Goal: Register for event/course

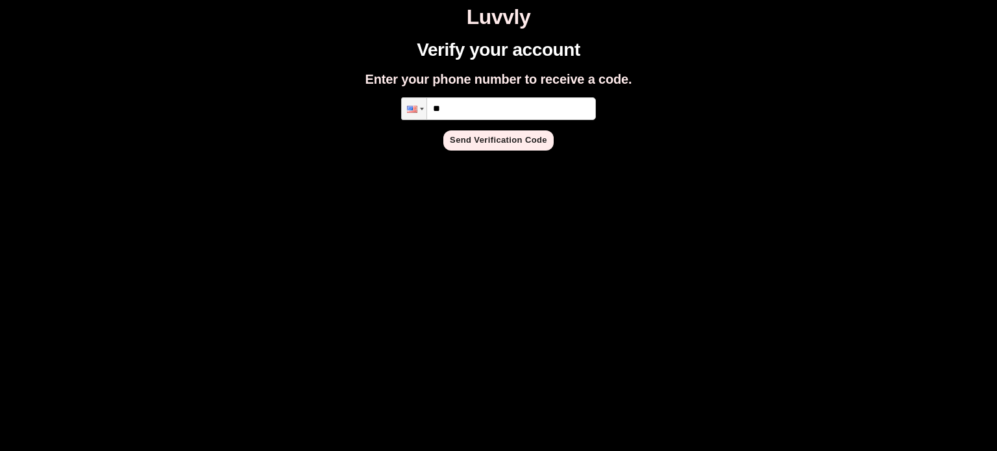
click at [555, 98] on input "**" at bounding box center [498, 108] width 195 height 23
type input "**********"
click at [513, 140] on button "Send Verification Code" at bounding box center [499, 141] width 110 height 20
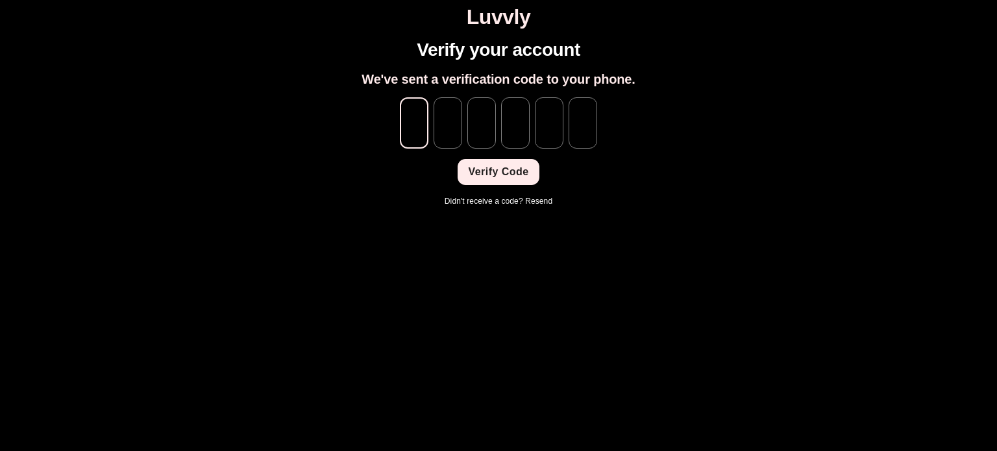
type input "*"
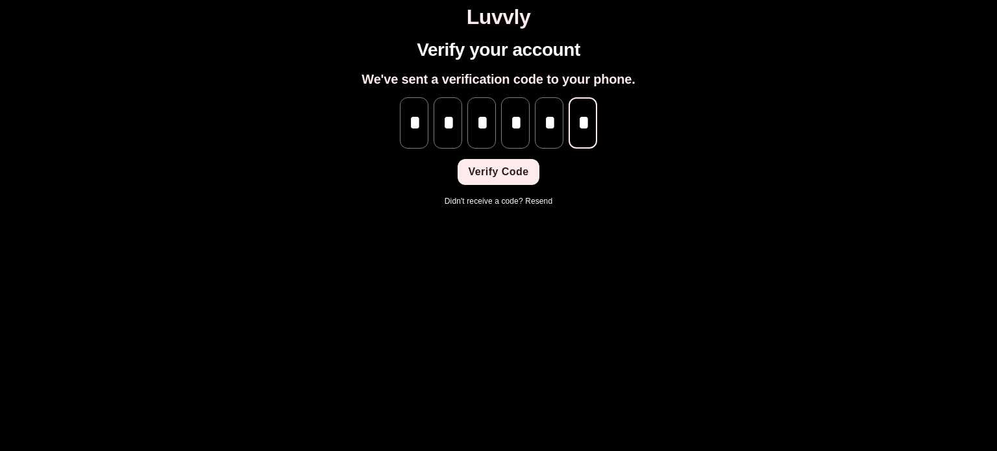
scroll to position [0, 1]
type input "*"
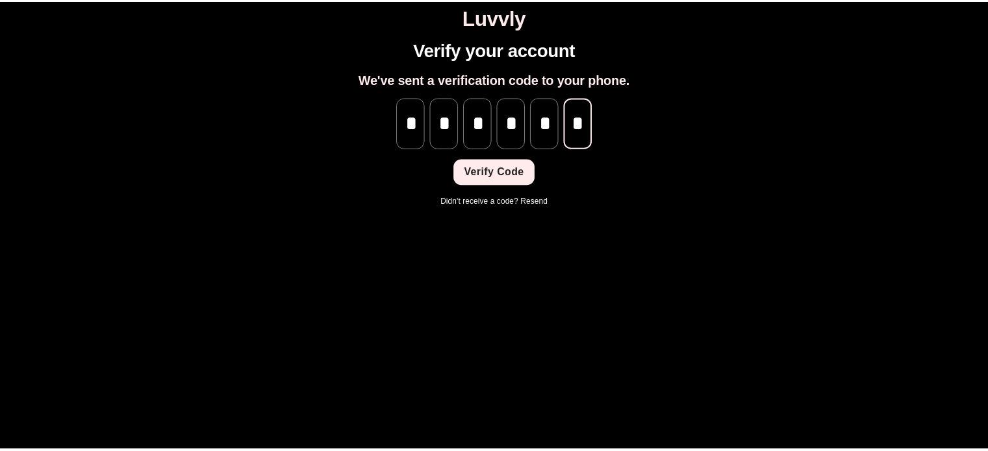
scroll to position [0, 0]
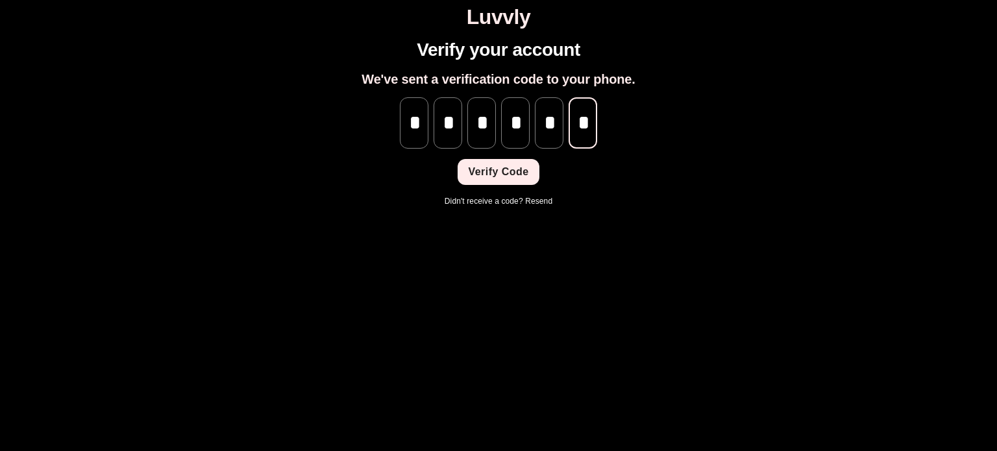
click at [520, 176] on button "Verify Code" at bounding box center [498, 172] width 81 height 26
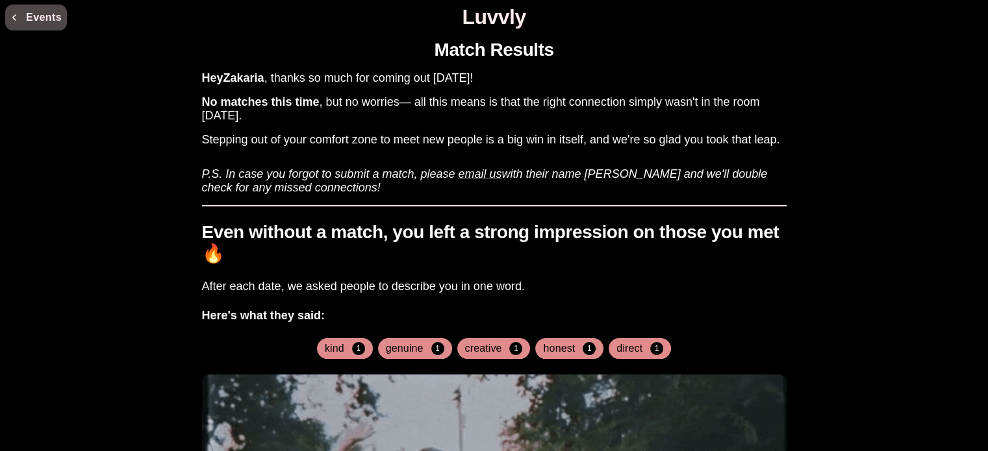
click at [36, 14] on button "Events" at bounding box center [36, 18] width 62 height 26
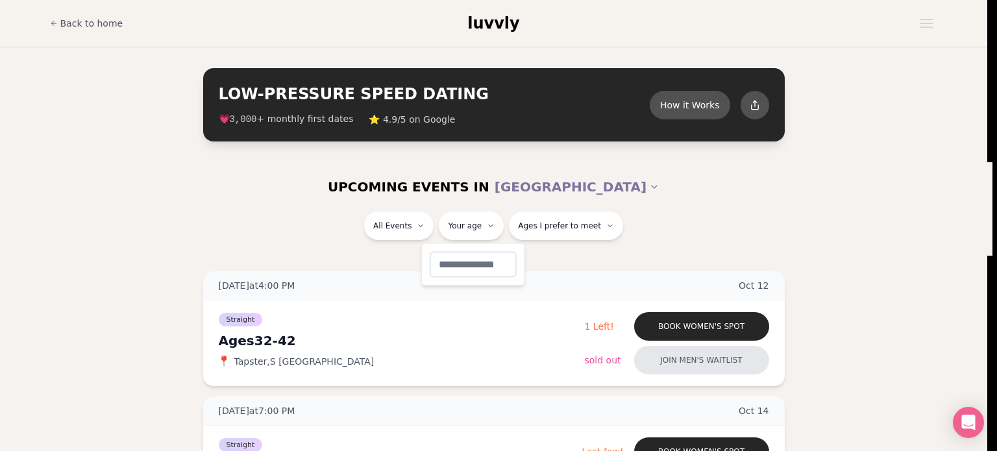
click at [475, 272] on input "number" at bounding box center [473, 264] width 87 height 26
type input "**"
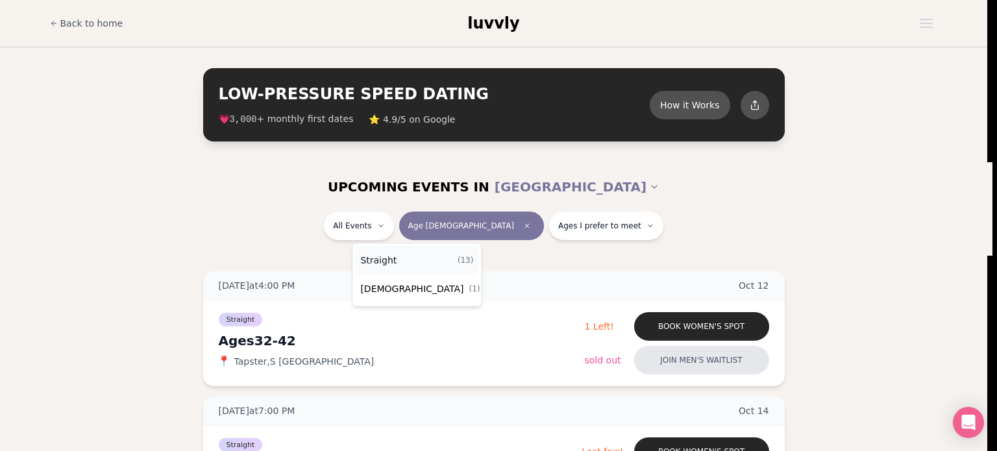
click at [405, 253] on div "Straight ( 13 )" at bounding box center [416, 260] width 123 height 29
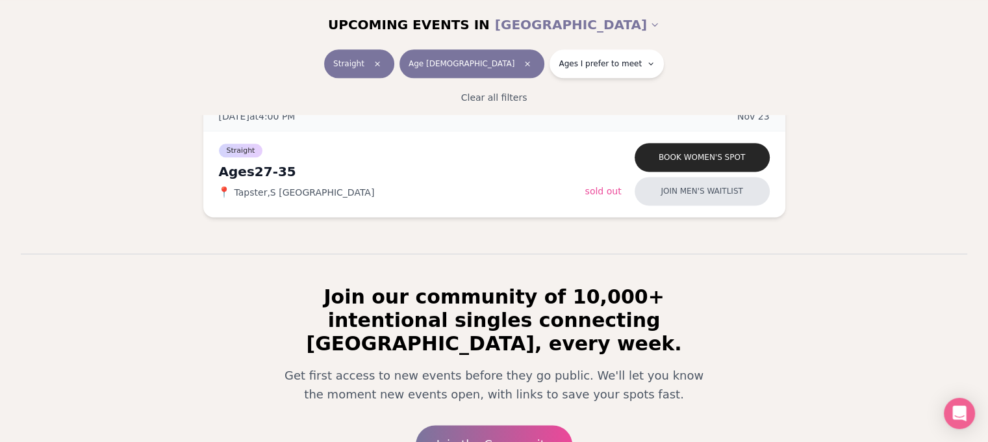
scroll to position [1610, 0]
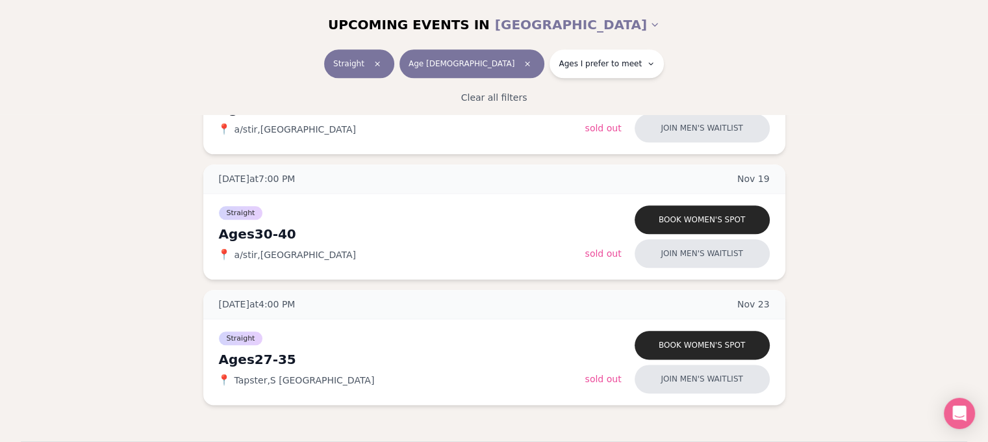
drag, startPoint x: 805, startPoint y: 306, endPoint x: 797, endPoint y: 257, distance: 50.0
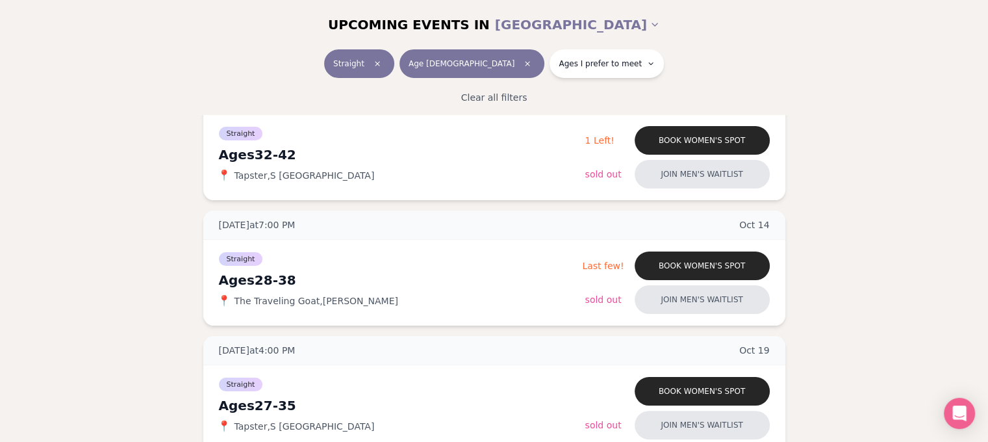
scroll to position [0, 0]
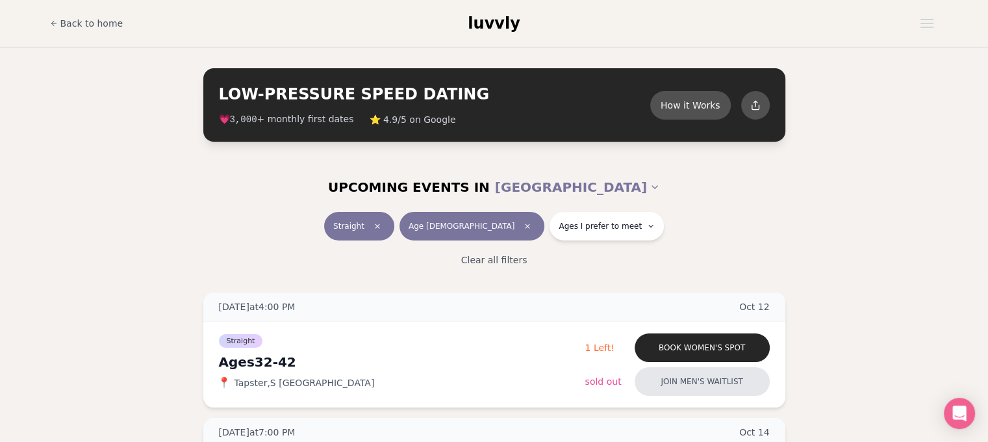
drag, startPoint x: 814, startPoint y: 327, endPoint x: 784, endPoint y: 38, distance: 290.4
